Goal: Task Accomplishment & Management: Complete application form

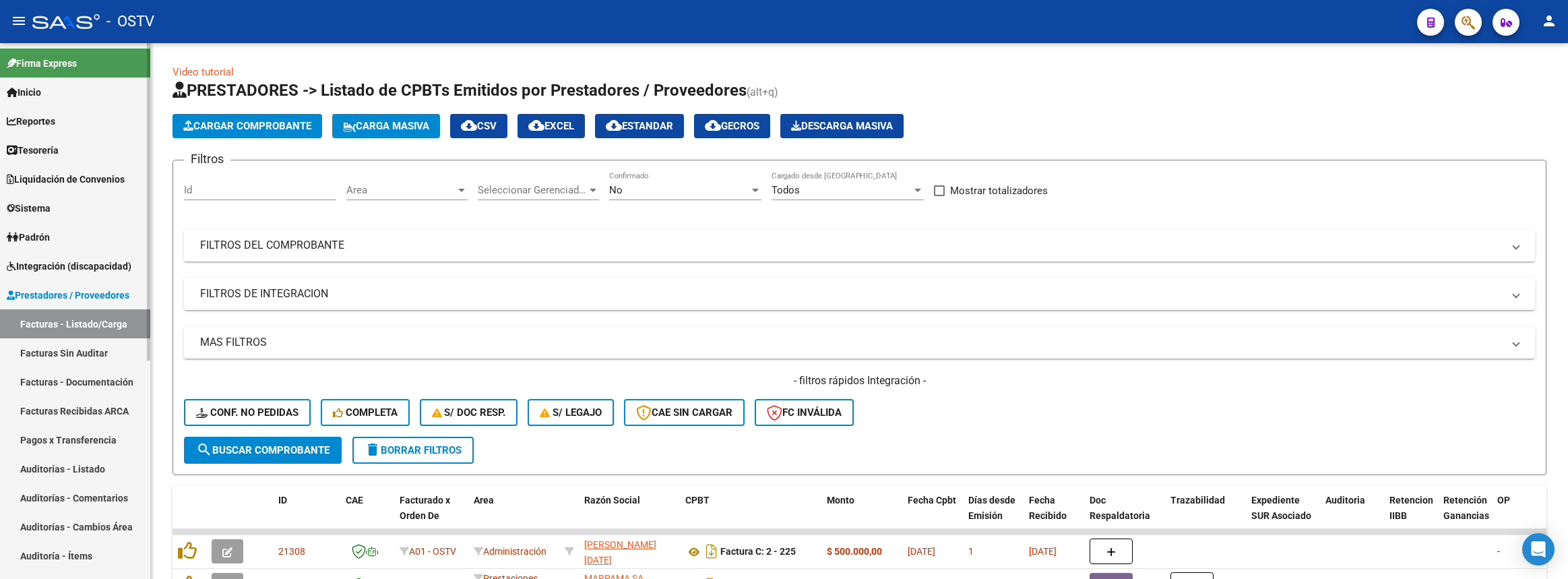
drag, startPoint x: 0, startPoint y: 0, endPoint x: 80, endPoint y: 462, distance: 468.9
click at [80, 462] on link "Auditorías - Listado" at bounding box center [75, 469] width 150 height 29
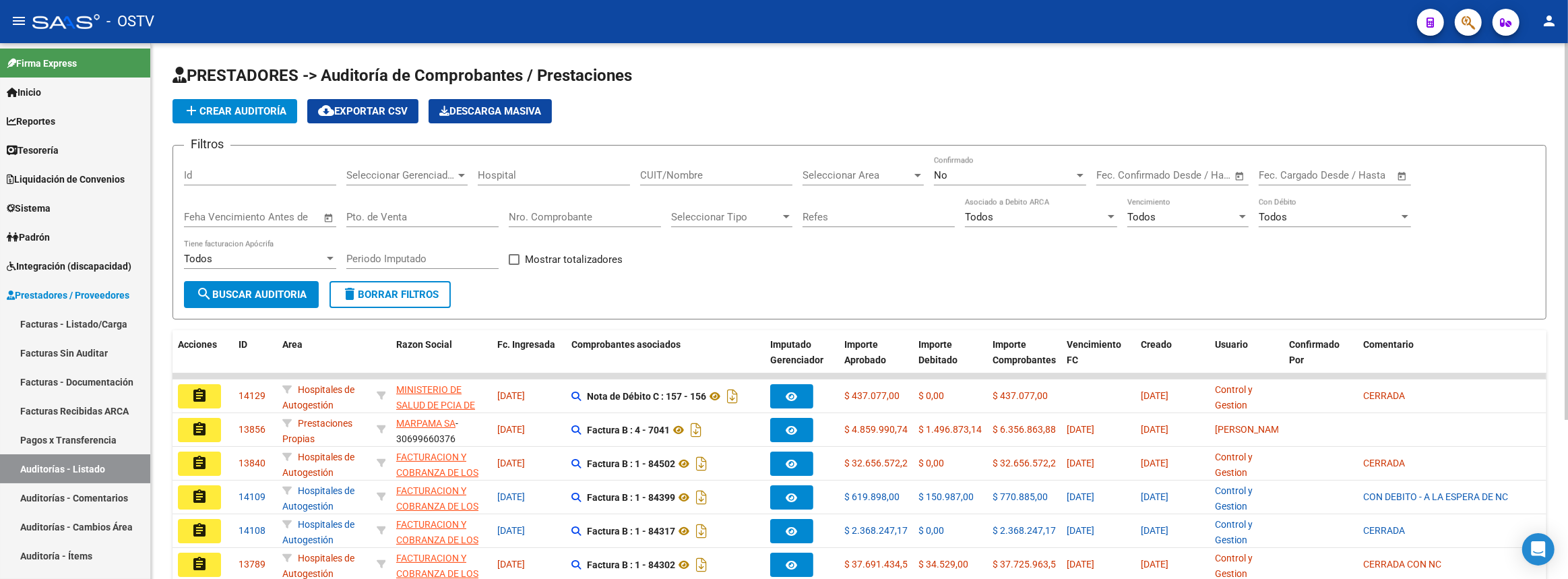
click at [256, 105] on span "add Crear Auditoría" at bounding box center [234, 111] width 103 height 12
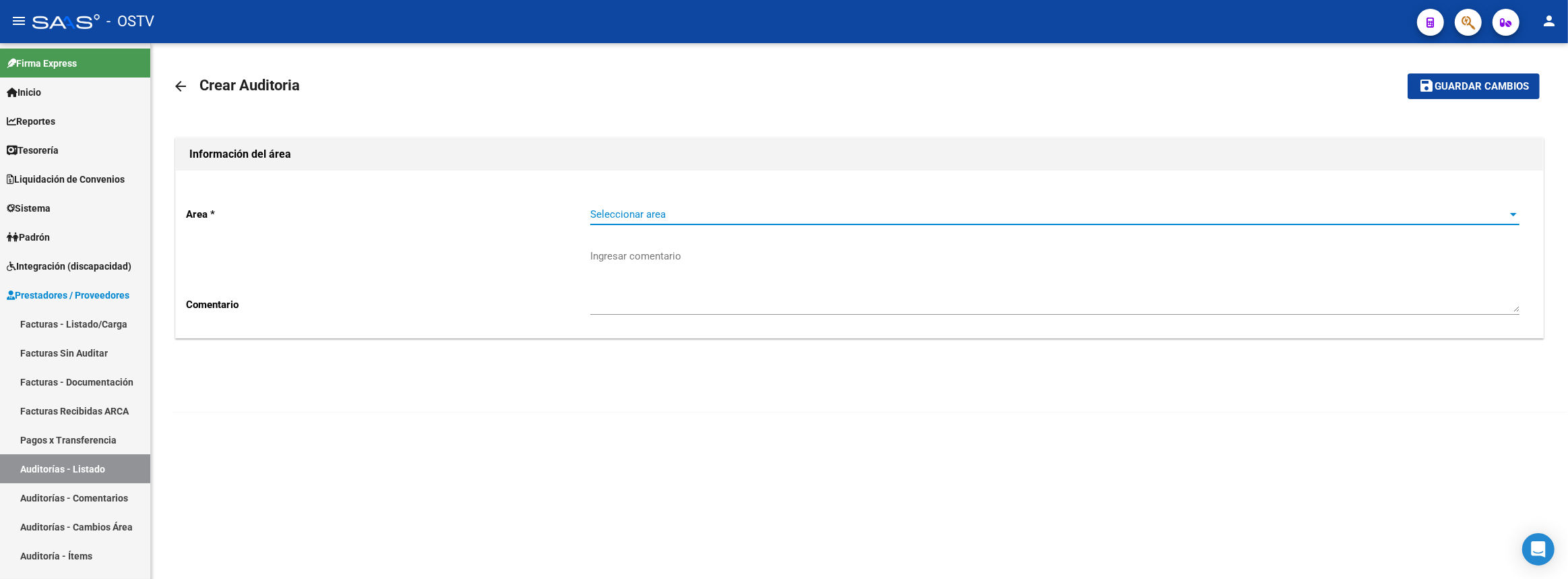
click at [614, 210] on span "Seleccionar area" at bounding box center [1049, 215] width 917 height 12
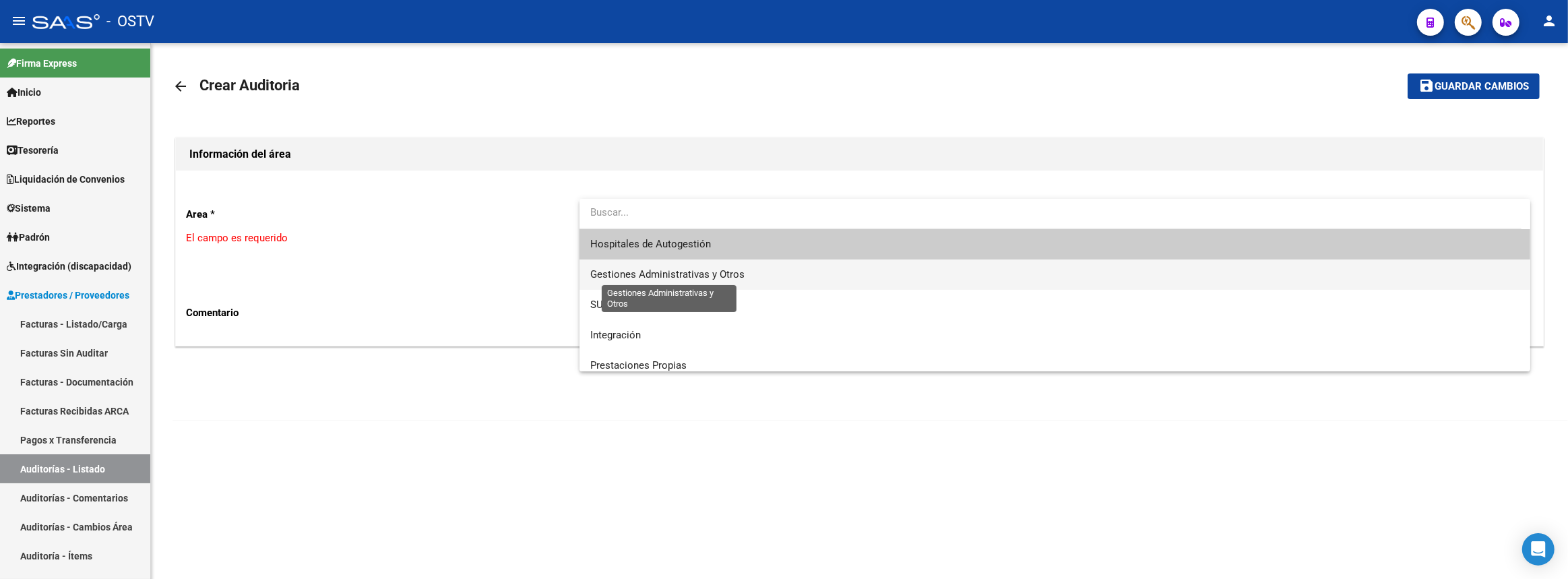
click at [644, 279] on span "Gestiones Administrativas y Otros" at bounding box center [667, 274] width 155 height 12
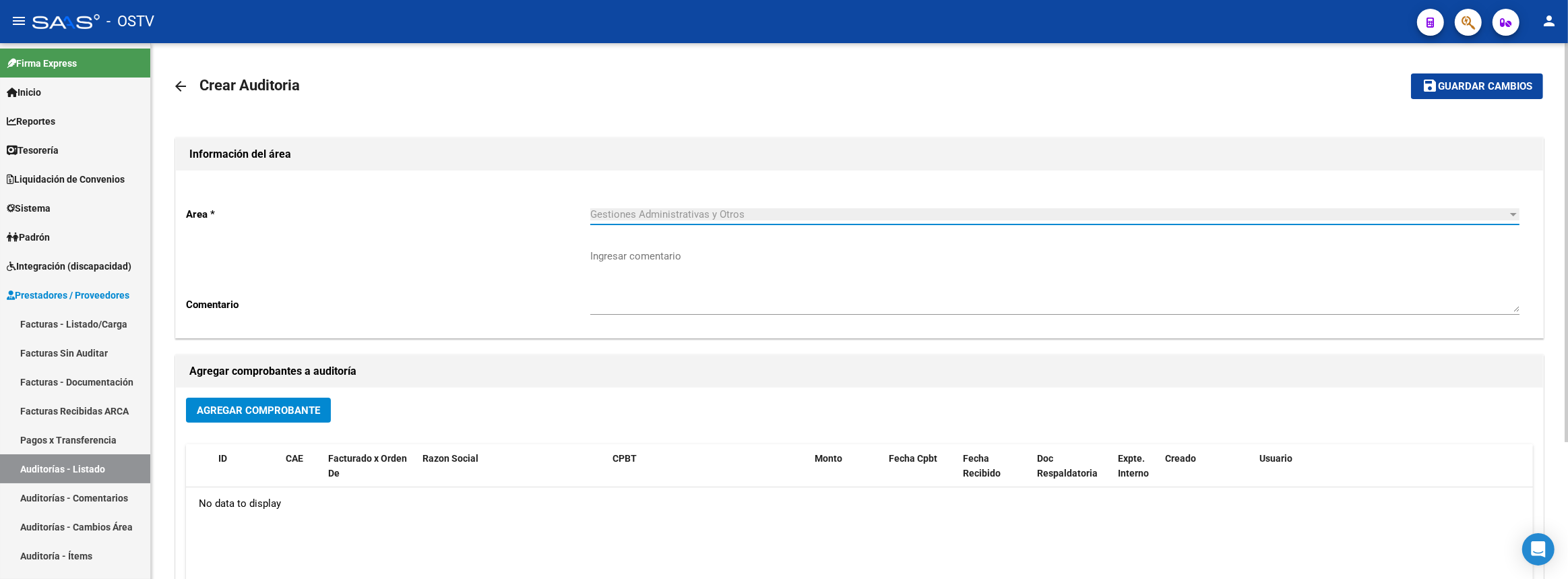
click at [240, 405] on span "Agregar Comprobante" at bounding box center [259, 411] width 124 height 12
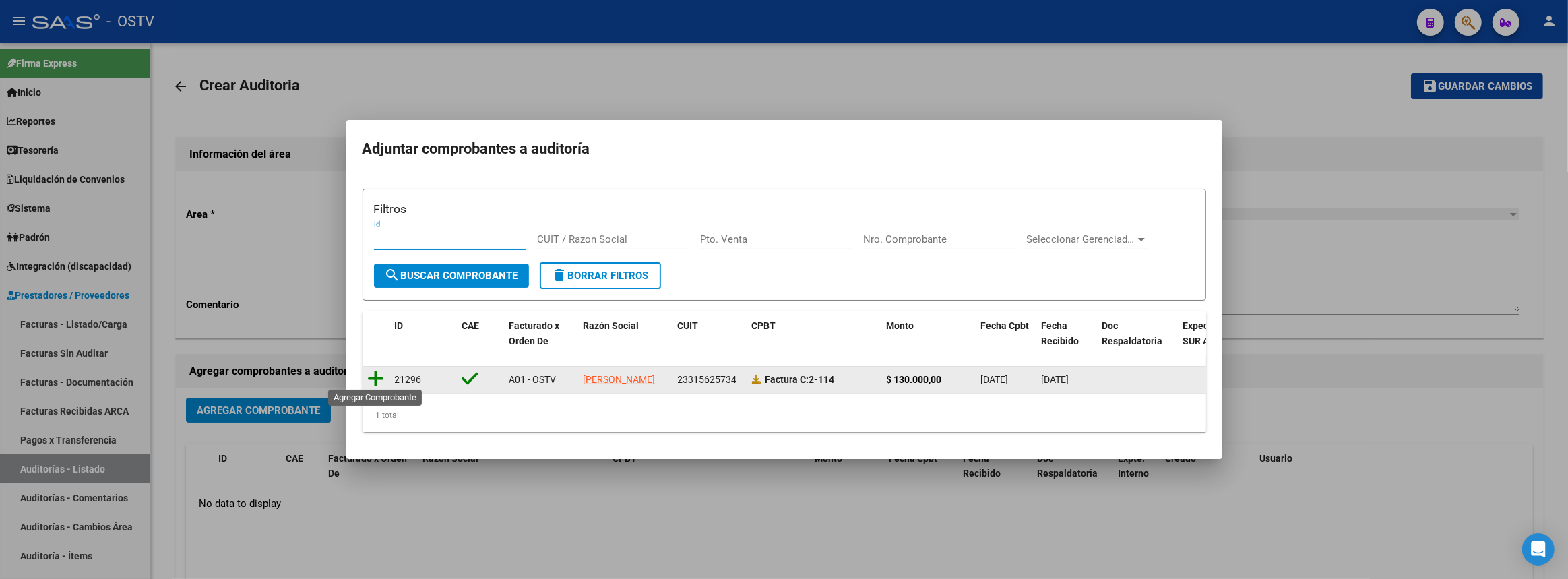
click at [374, 381] on icon at bounding box center [376, 378] width 17 height 19
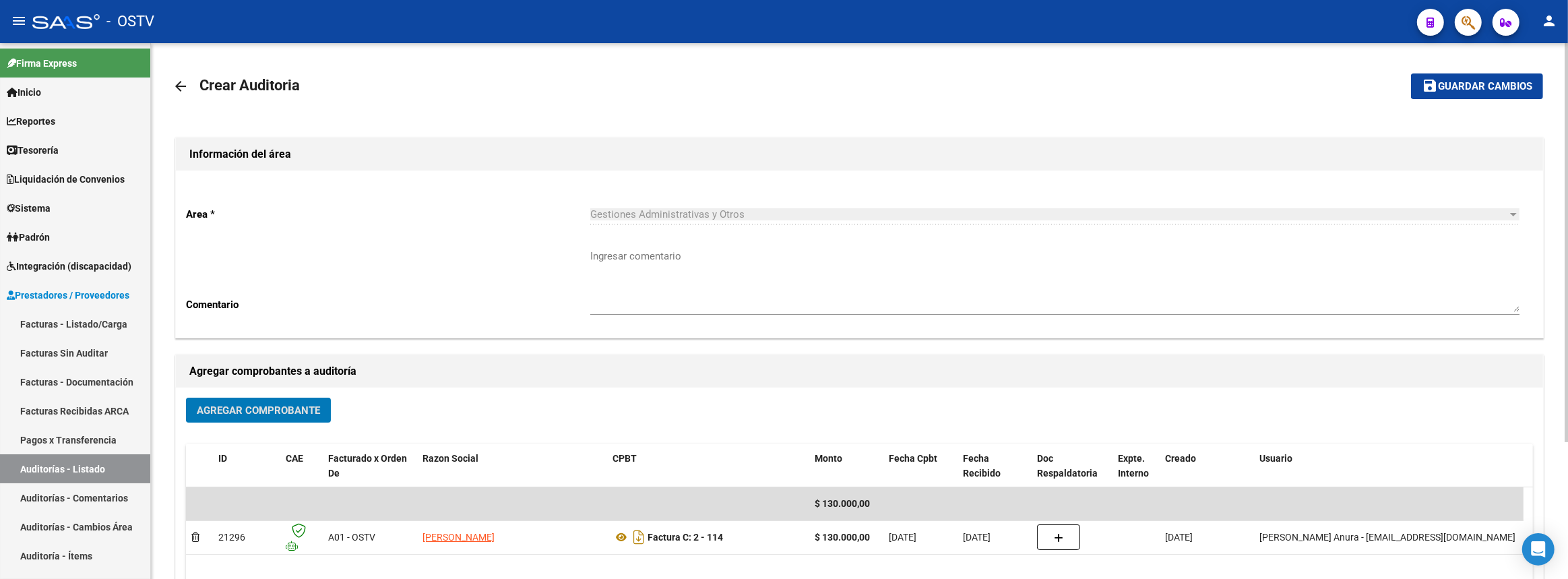
click at [1468, 84] on span "Guardar cambios" at bounding box center [1485, 88] width 95 height 12
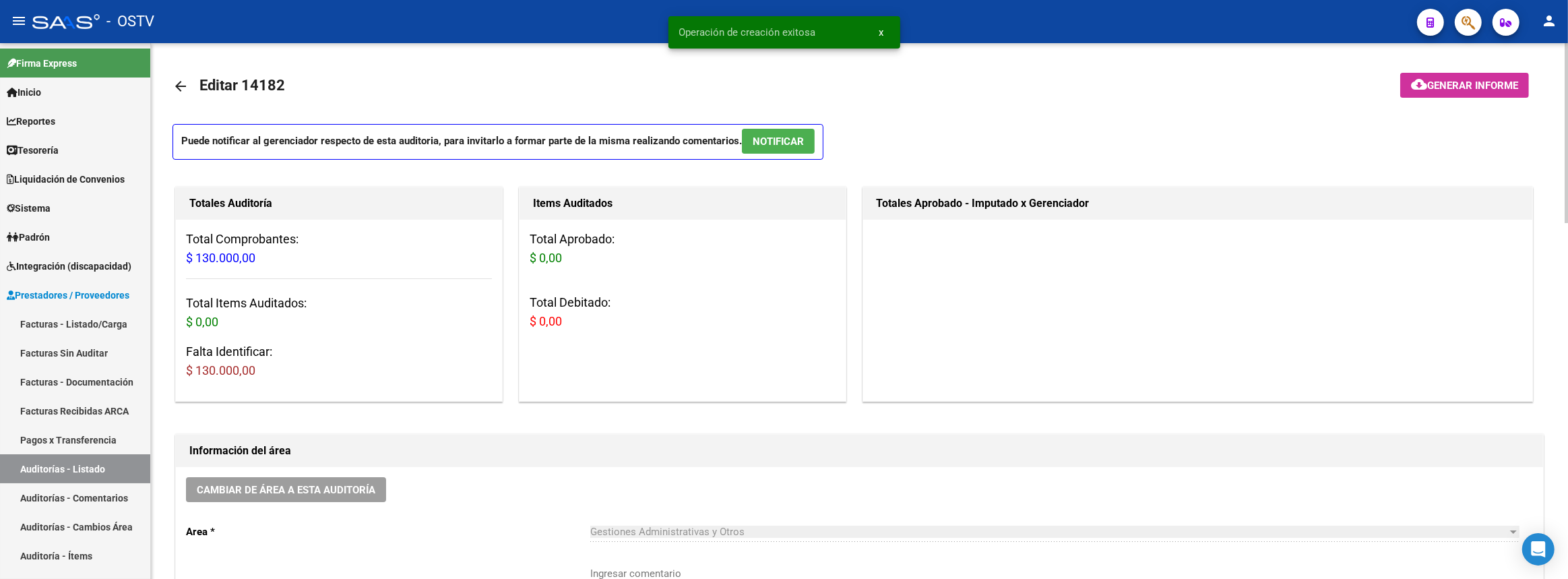
scroll to position [306, 0]
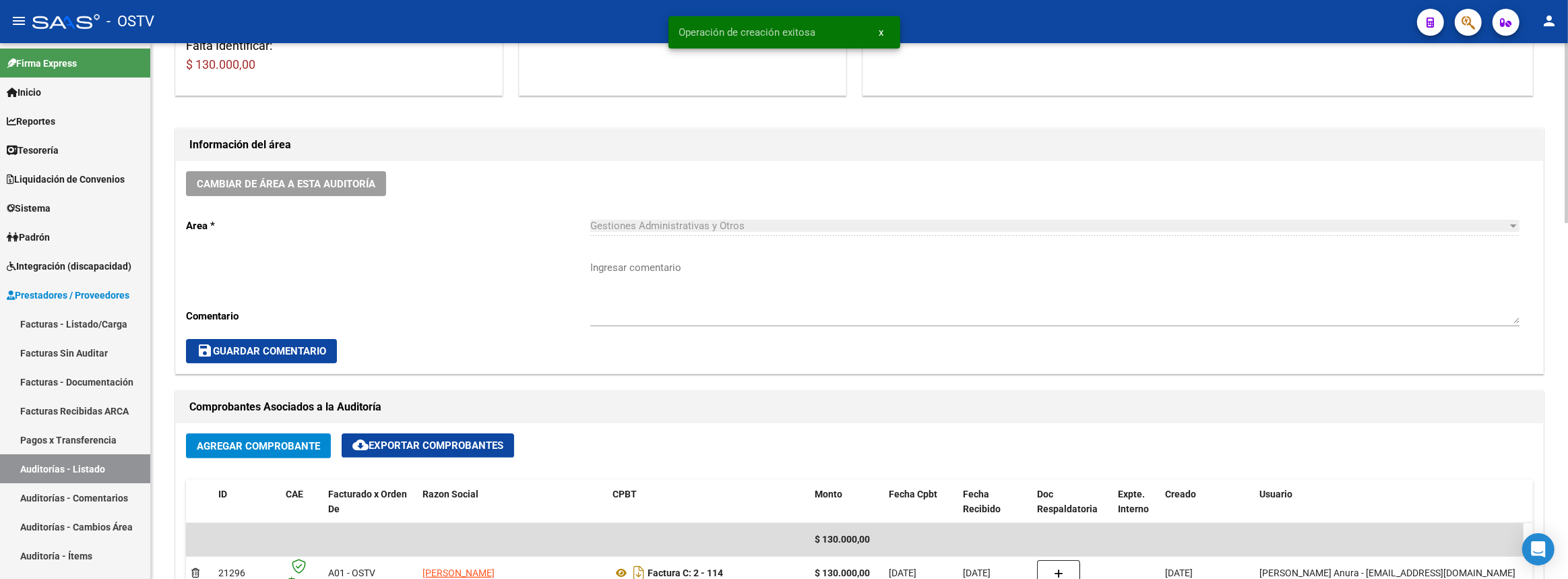
drag, startPoint x: 722, startPoint y: 328, endPoint x: 753, endPoint y: 286, distance: 52.2
click at [727, 316] on div "Ingresar comentario" at bounding box center [1055, 293] width 930 height 90
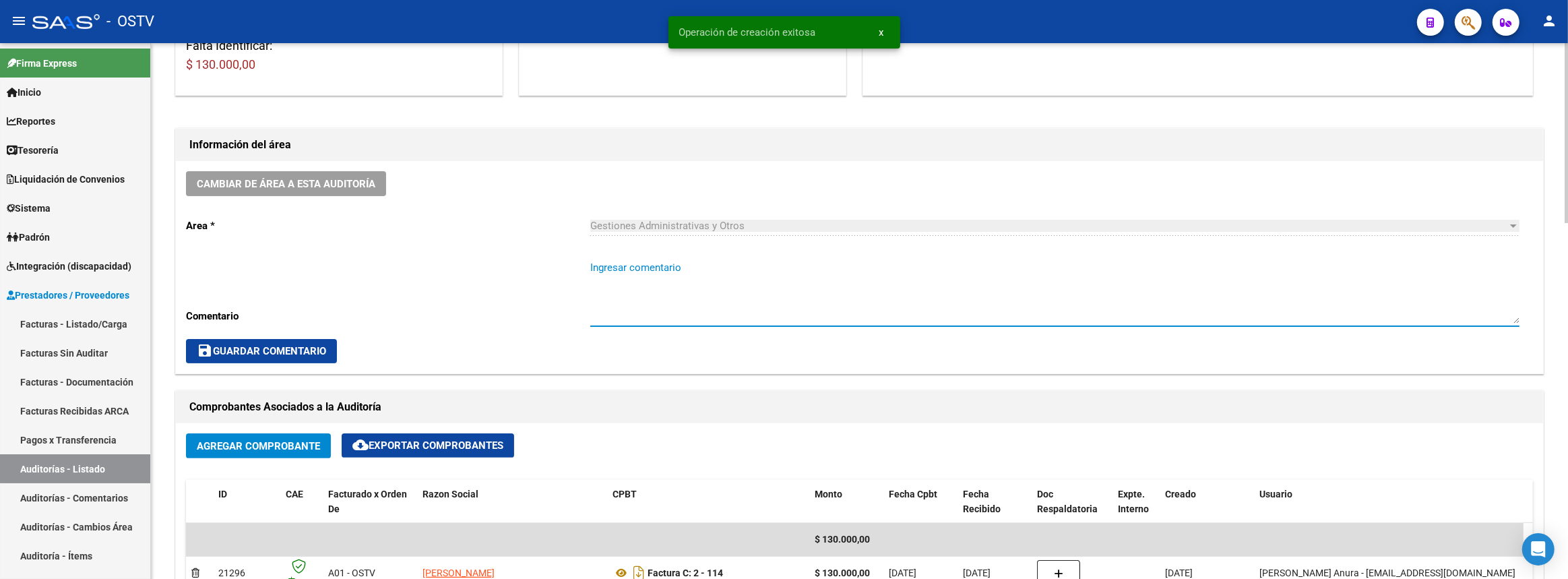
click at [767, 286] on textarea "Ingresar comentario" at bounding box center [1055, 292] width 930 height 64
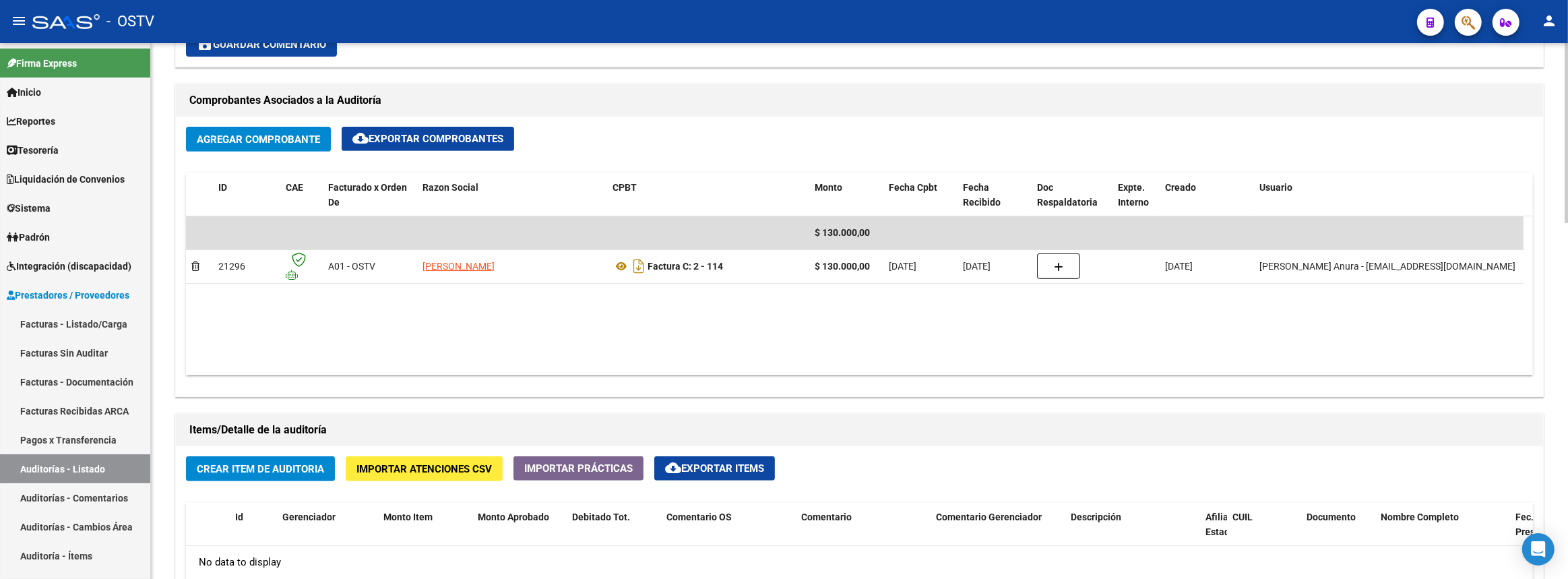
scroll to position [674, 0]
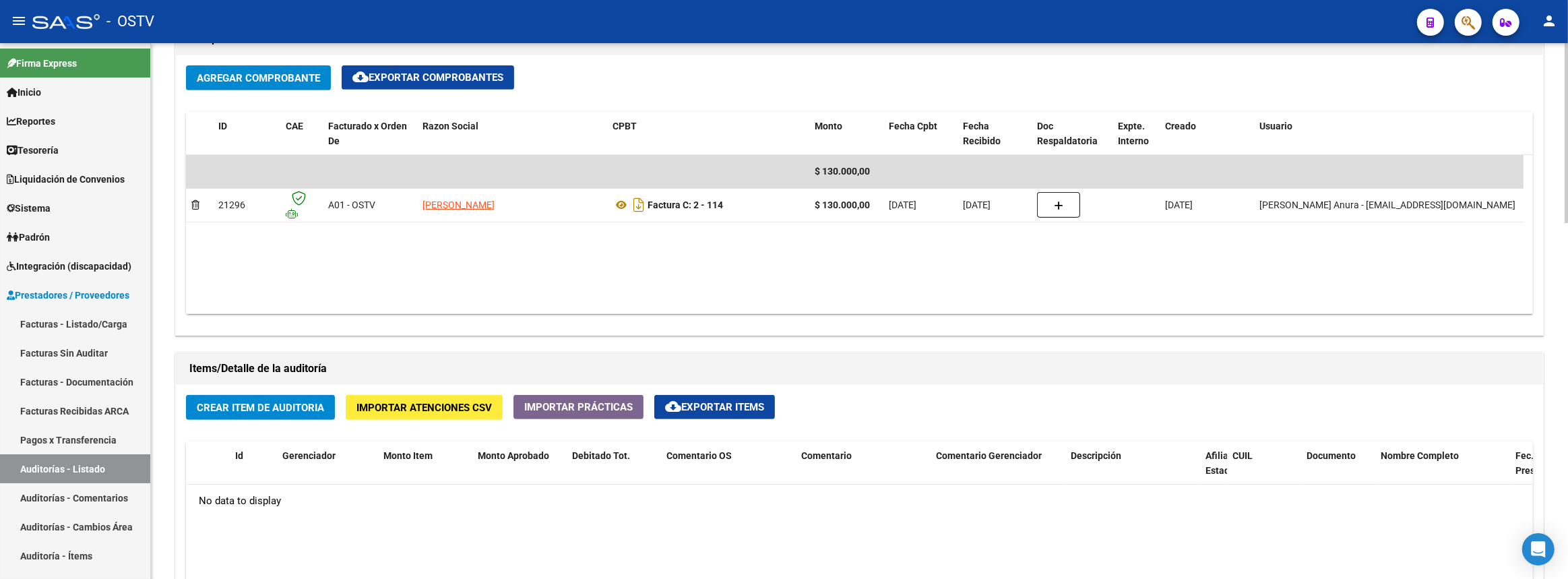
type textarea "Cerrada"
click at [274, 404] on span "Crear Item de Auditoria" at bounding box center [261, 408] width 127 height 12
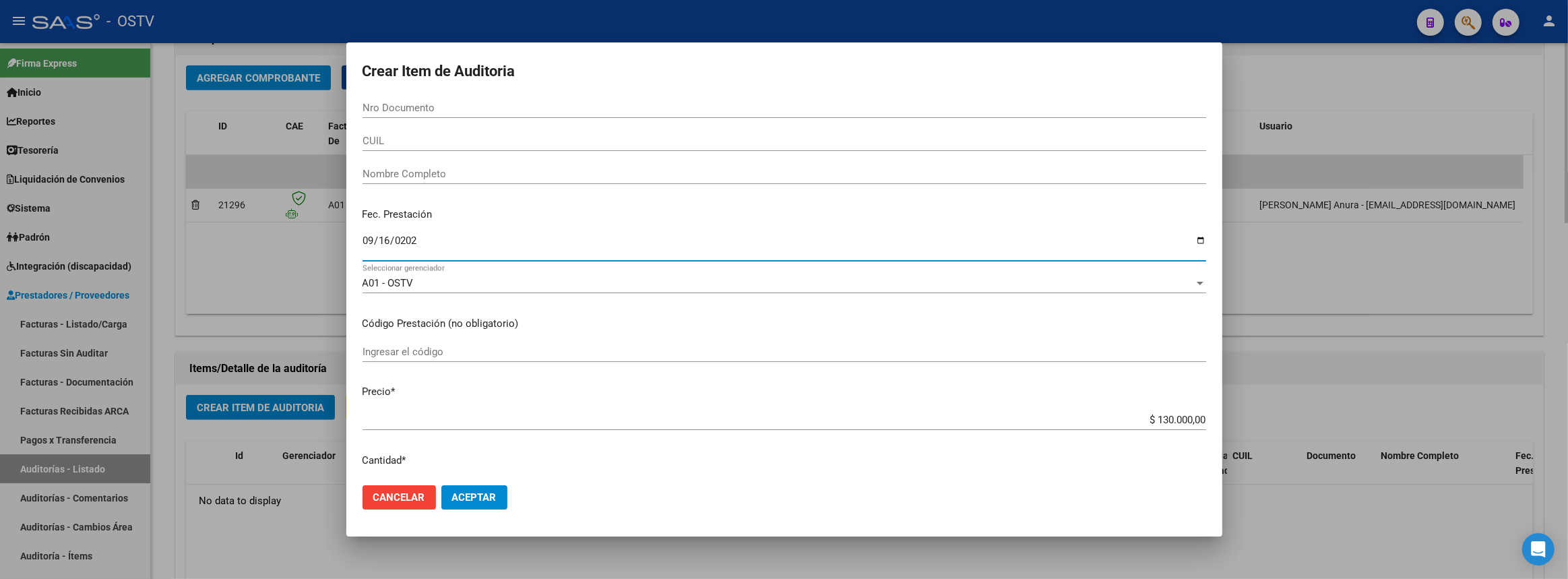
type input "[DATE]"
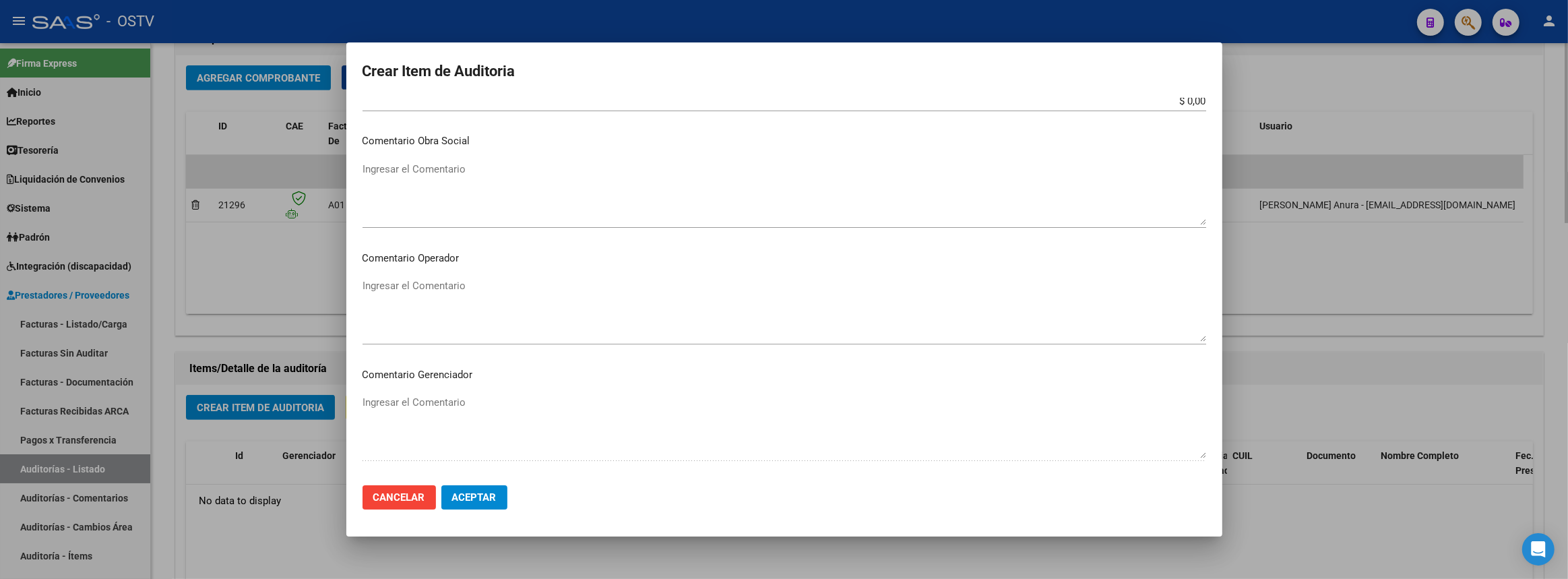
scroll to position [757, 0]
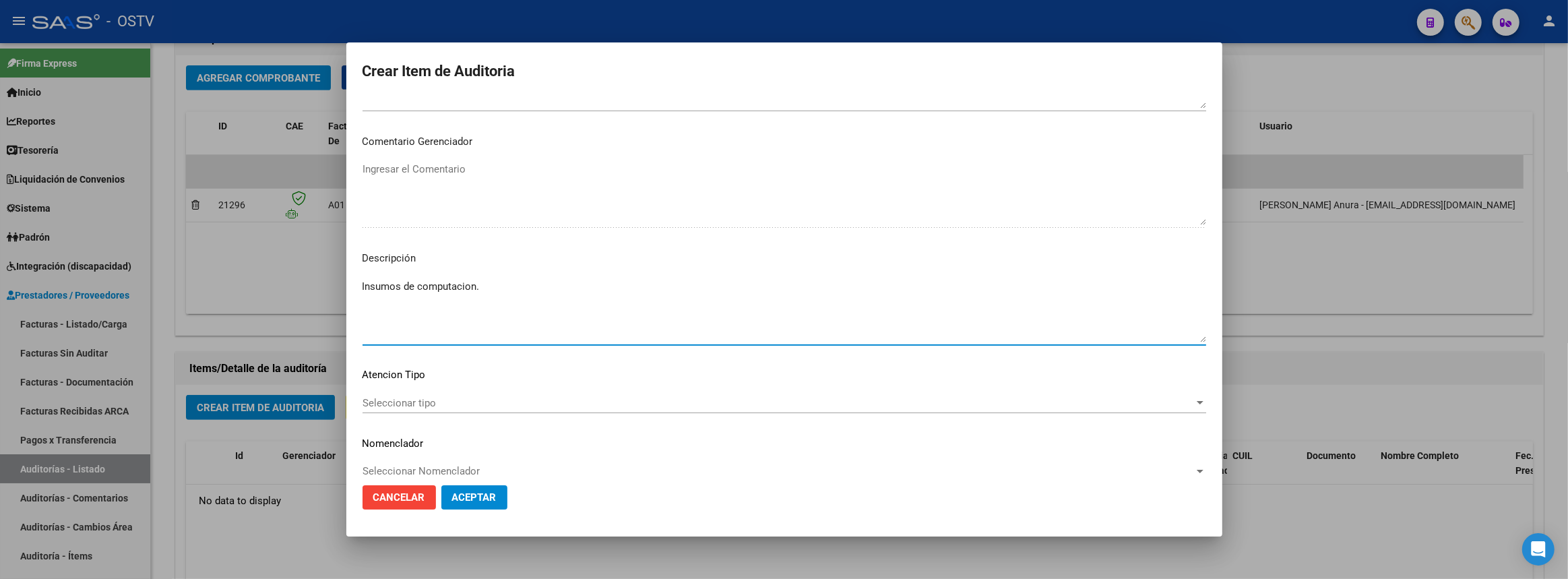
type textarea "Insumos de computacion."
click at [487, 499] on span "Aceptar" at bounding box center [475, 498] width 44 height 12
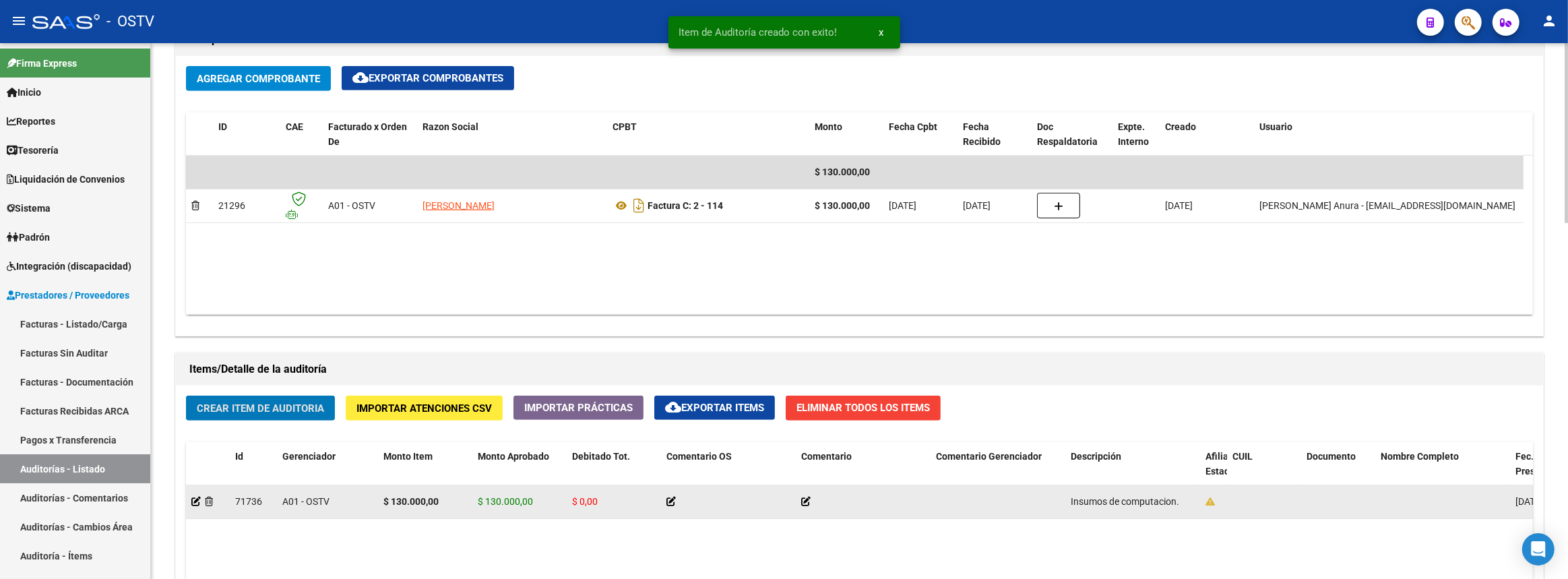
scroll to position [1042, 0]
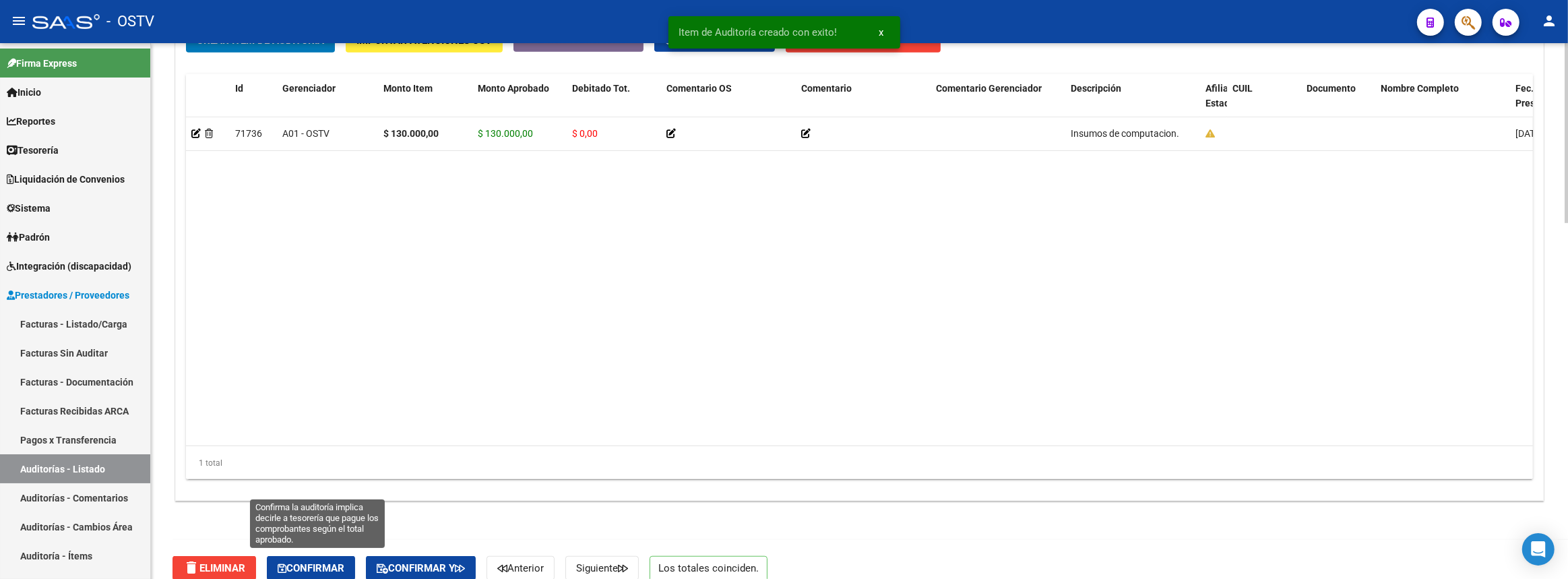
click at [331, 569] on span "Confirmar" at bounding box center [310, 568] width 66 height 12
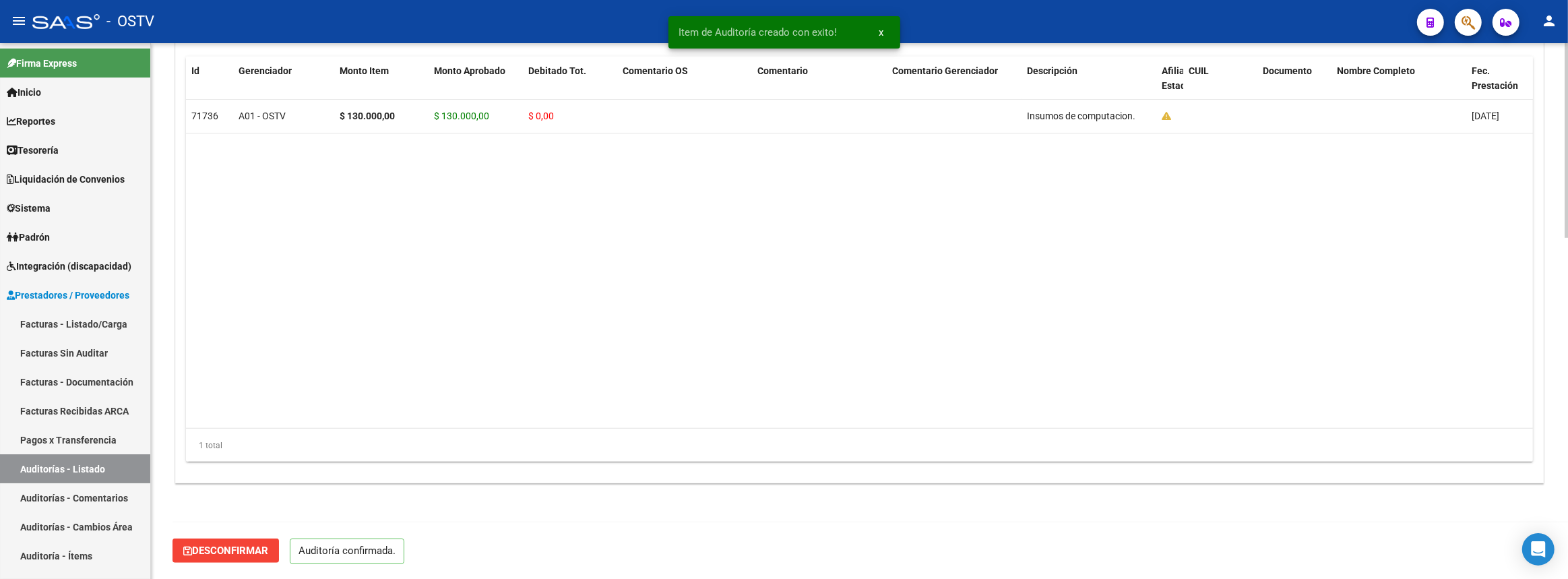
scroll to position [924, 0]
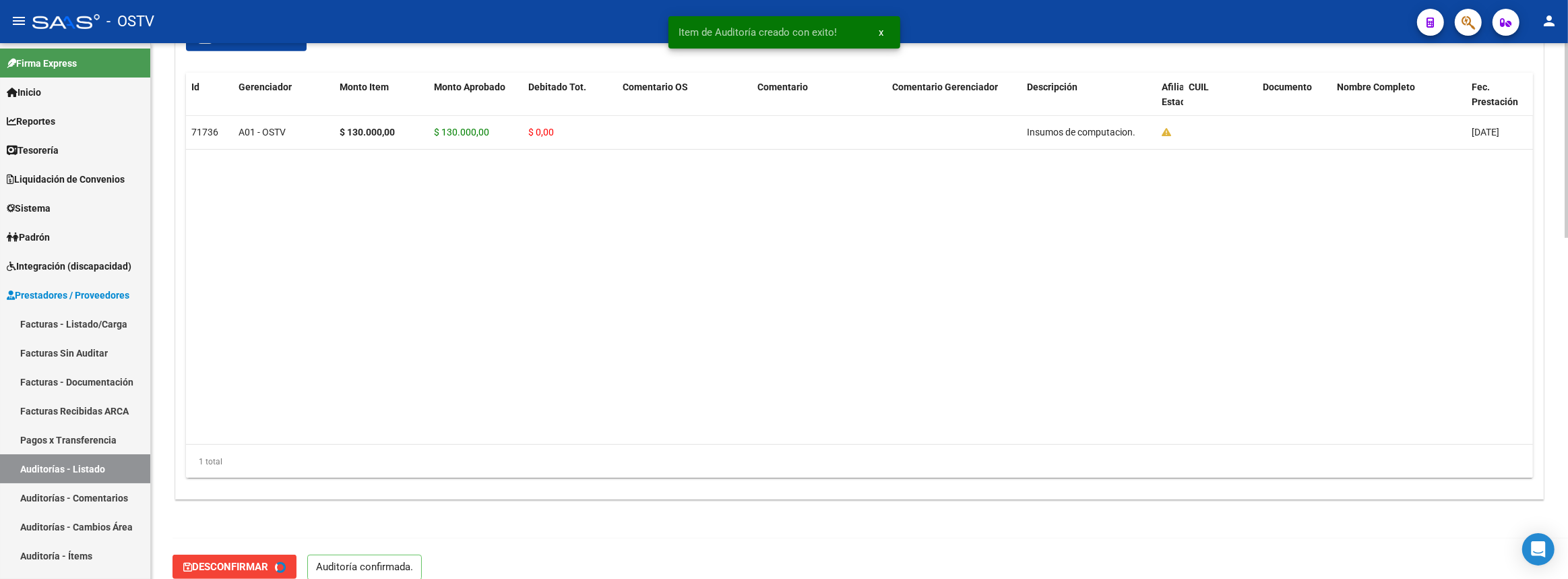
type input "202509"
